Goal: Navigation & Orientation: Go to known website

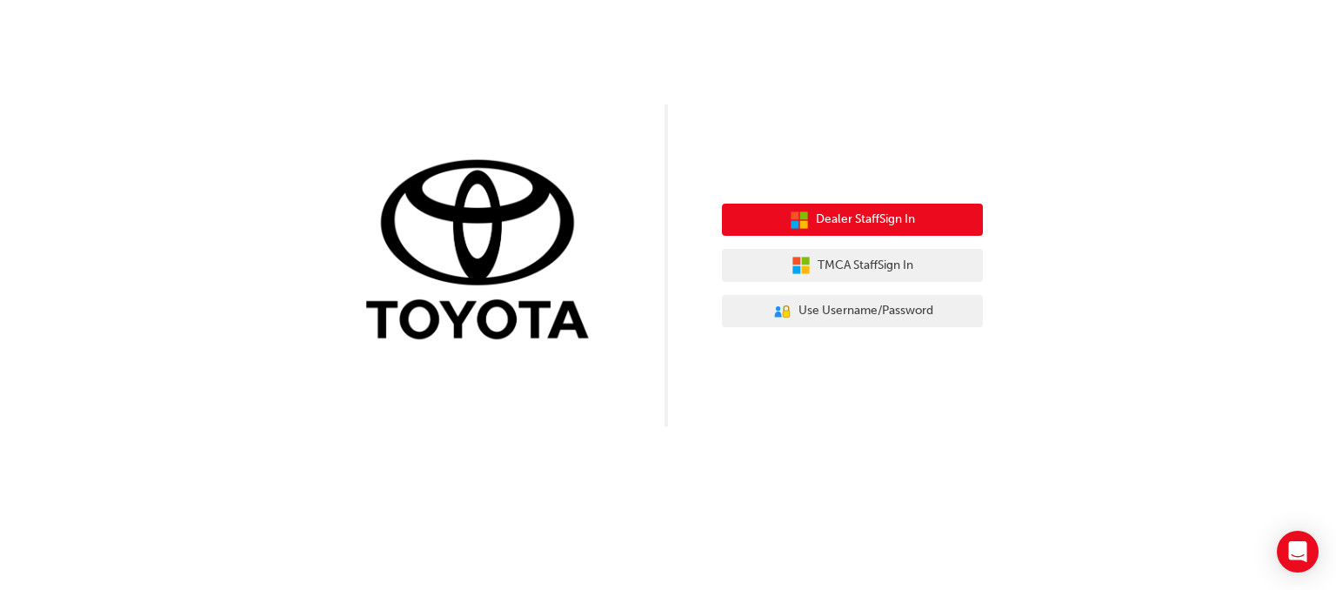
click at [890, 231] on button "Dealer Staff Sign In" at bounding box center [852, 220] width 261 height 33
